Goal: Task Accomplishment & Management: Use online tool/utility

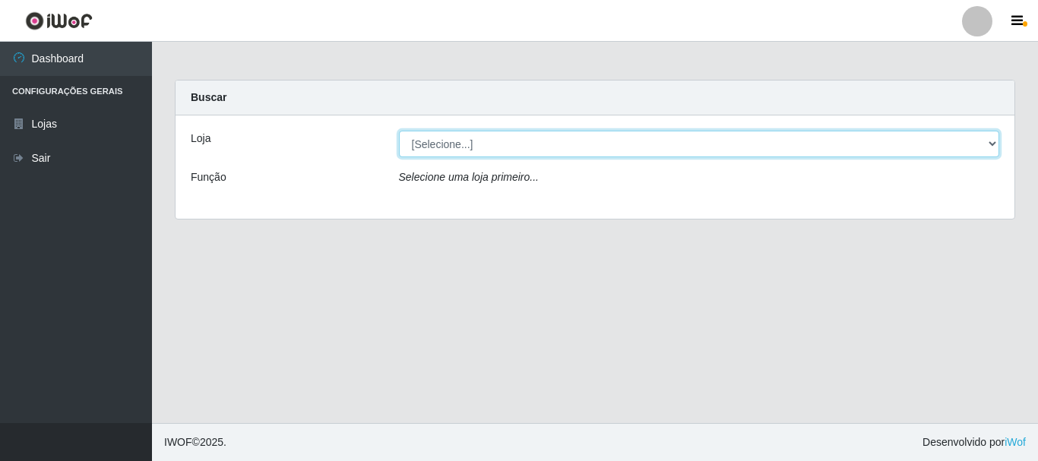
click at [991, 143] on select "[Selecione...] [GEOGRAPHIC_DATA] [GEOGRAPHIC_DATA]" at bounding box center [699, 144] width 601 height 27
select select "64"
click at [399, 131] on select "[Selecione...] [GEOGRAPHIC_DATA] [GEOGRAPHIC_DATA]" at bounding box center [699, 144] width 601 height 27
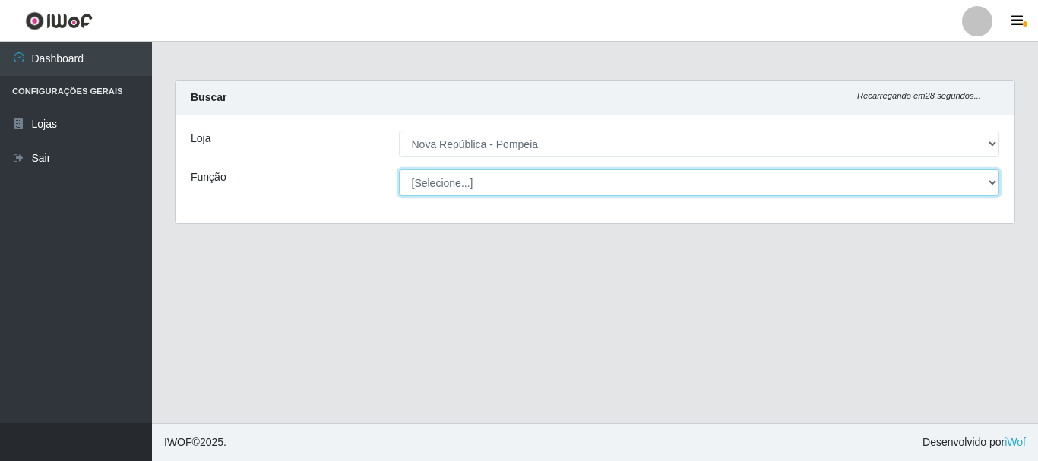
click at [987, 180] on select "[Selecione...] Balconista Operador de Caixa Recepcionista Repositor" at bounding box center [699, 182] width 601 height 27
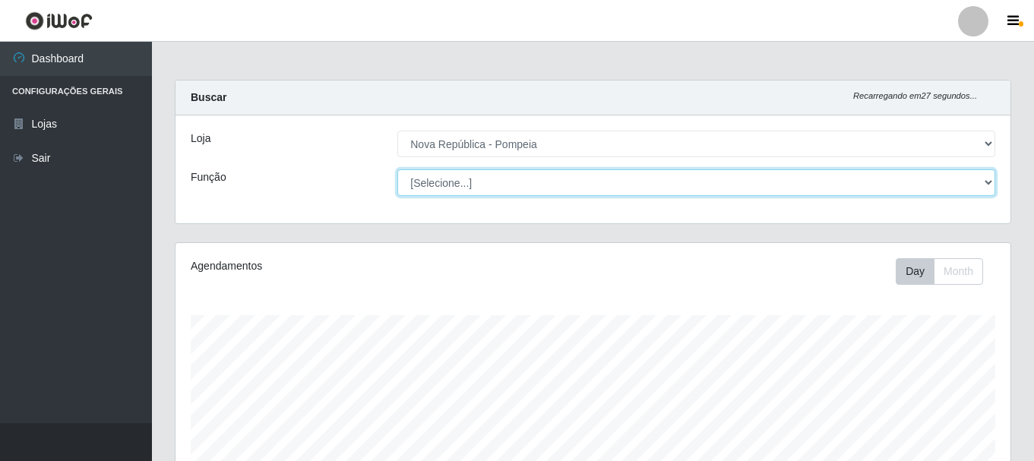
scroll to position [315, 835]
select select "22"
click at [397, 169] on select "[Selecione...] Balconista Operador de Caixa Recepcionista Repositor" at bounding box center [696, 182] width 598 height 27
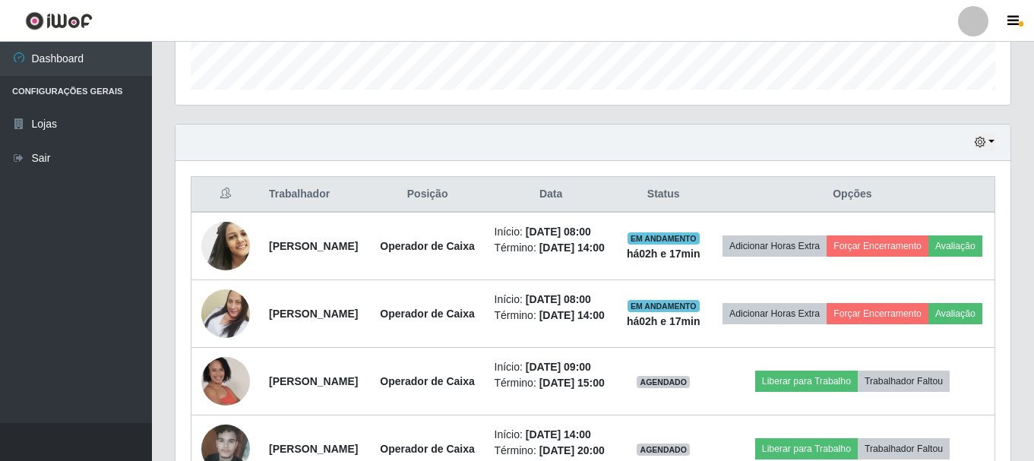
scroll to position [456, 0]
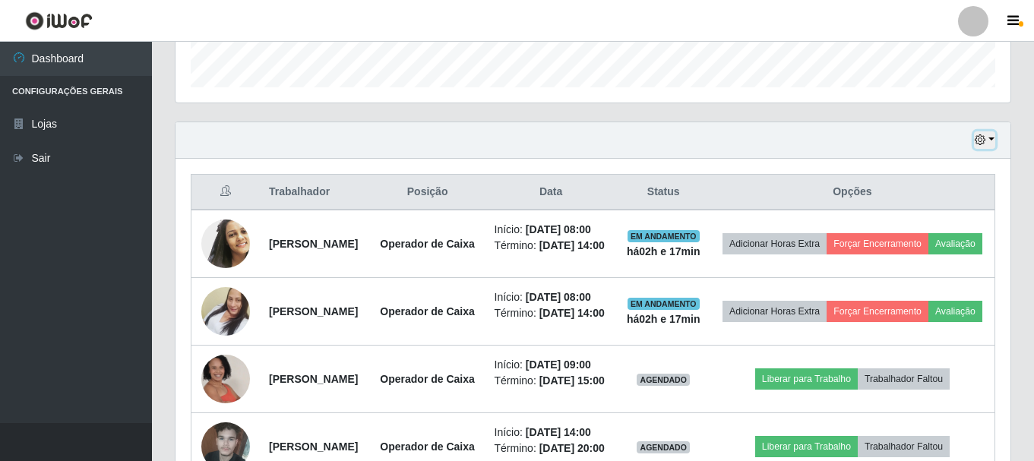
click at [988, 137] on button "button" at bounding box center [984, 139] width 21 height 17
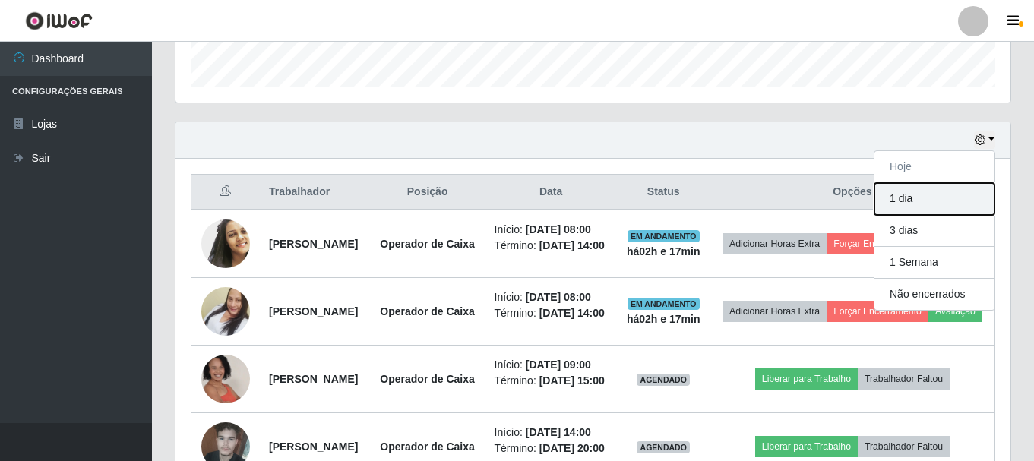
click at [910, 196] on button "1 dia" at bounding box center [934, 199] width 120 height 32
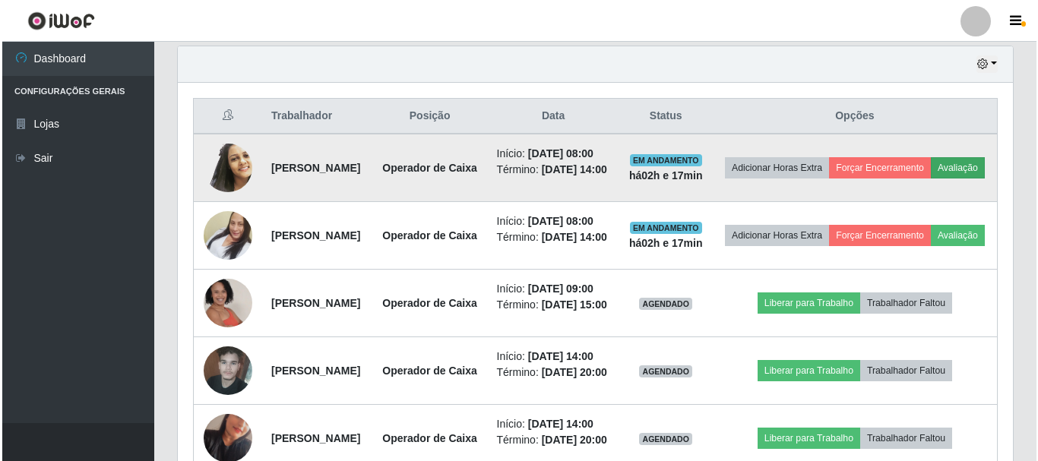
scroll to position [608, 0]
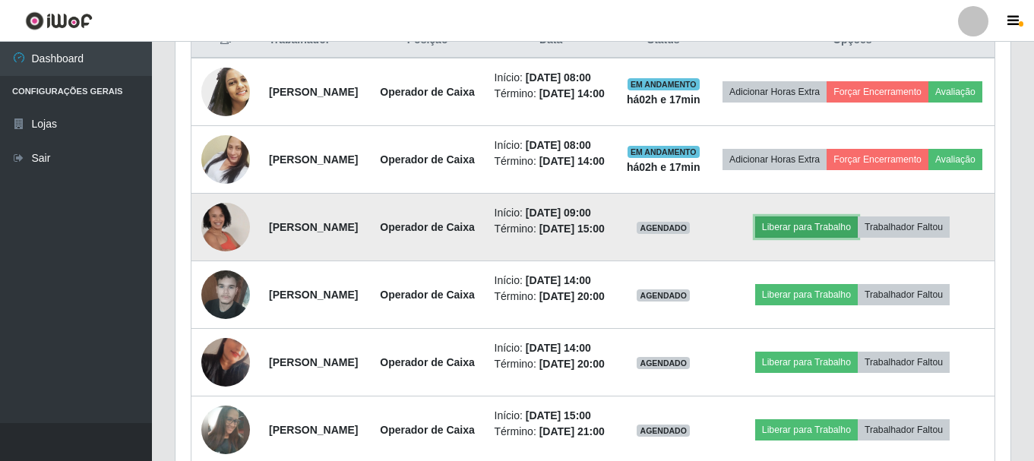
click at [819, 238] on button "Liberar para Trabalho" at bounding box center [806, 226] width 103 height 21
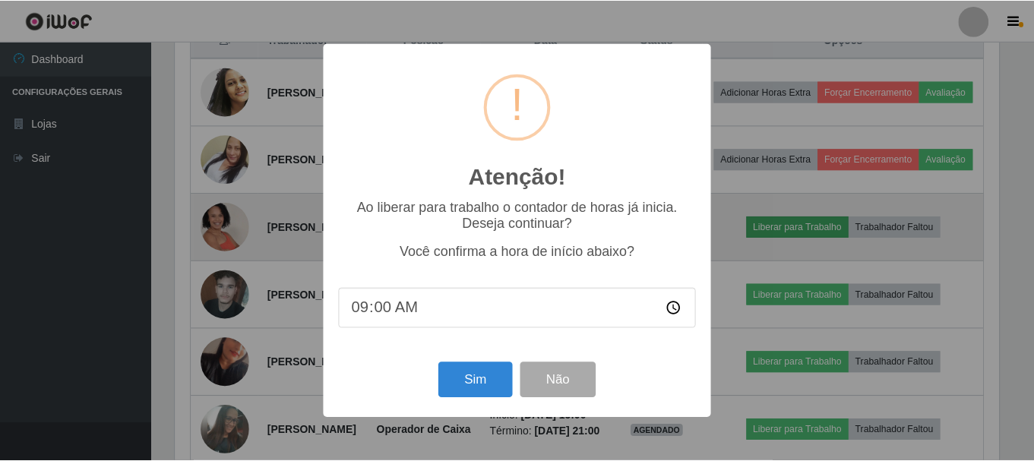
scroll to position [315, 827]
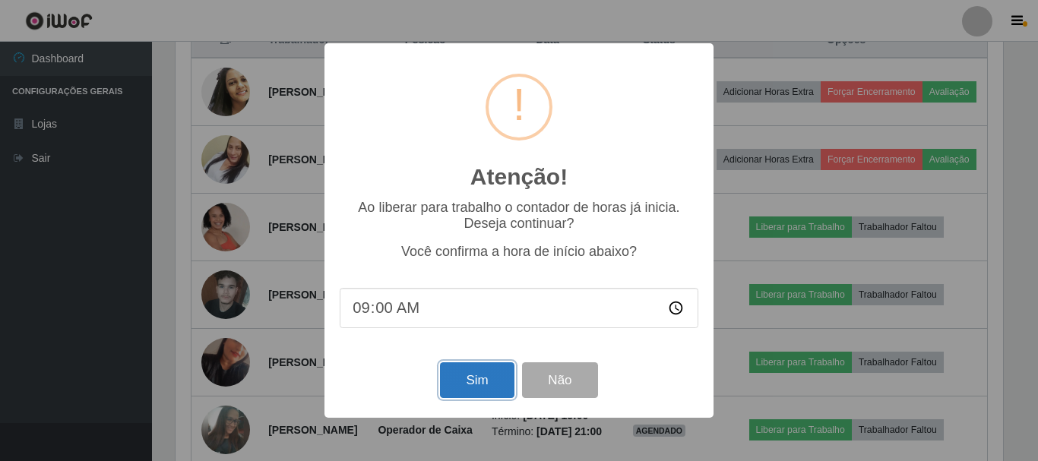
click at [472, 376] on button "Sim" at bounding box center [477, 380] width 74 height 36
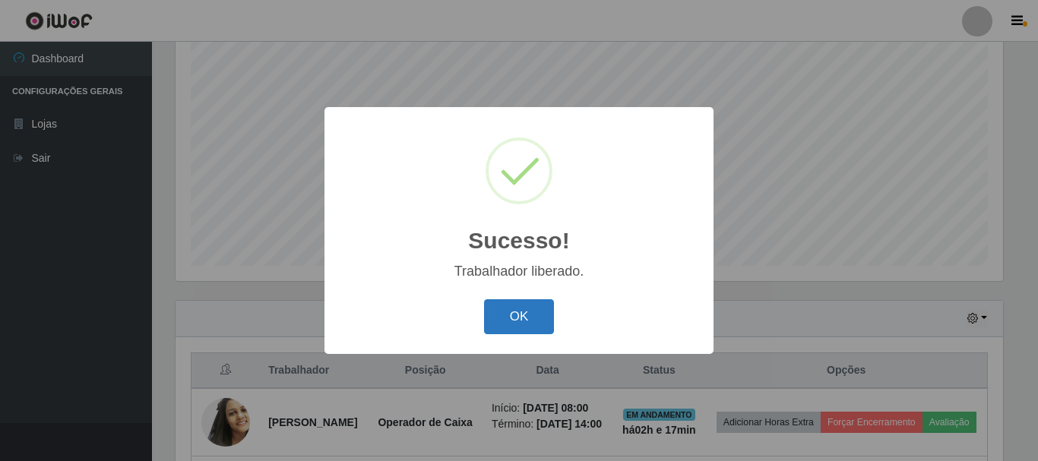
click at [504, 312] on button "OK" at bounding box center [519, 317] width 71 height 36
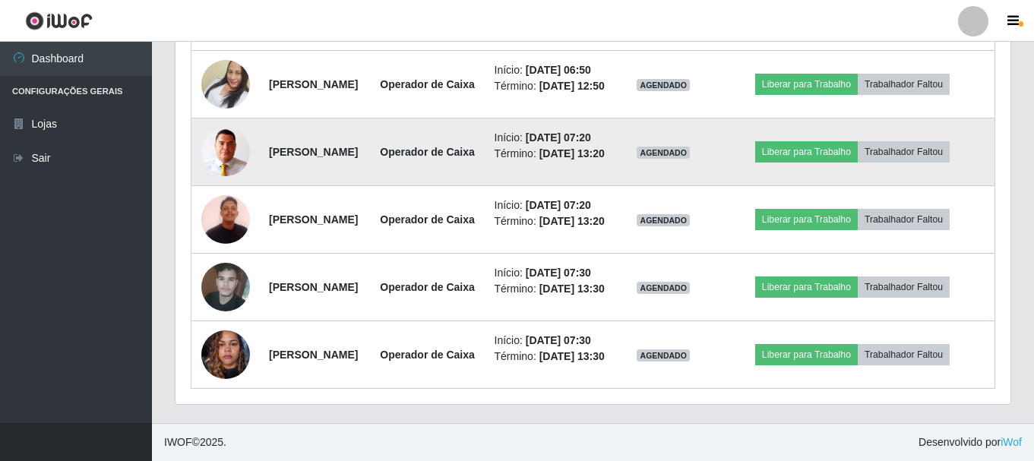
scroll to position [1606, 0]
